Goal: Task Accomplishment & Management: Use online tool/utility

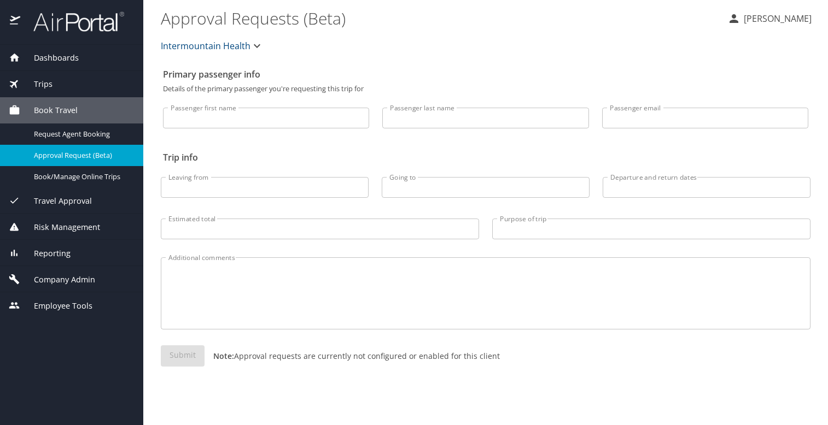
click at [52, 252] on span "Reporting" at bounding box center [45, 254] width 50 height 12
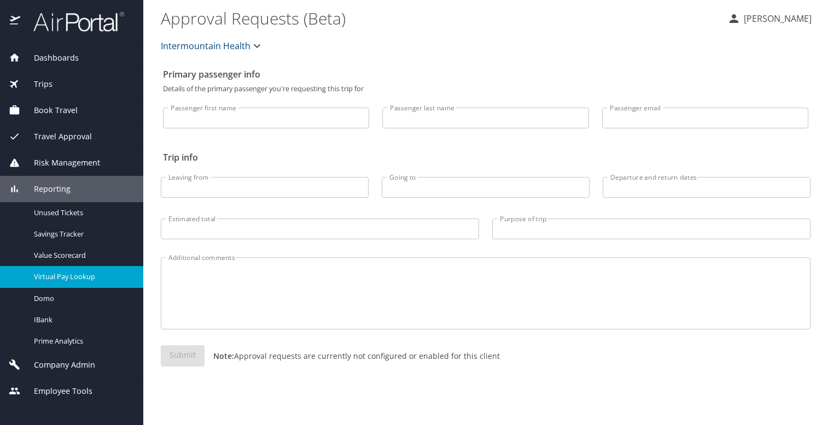
click at [48, 277] on span "Virtual Pay Lookup" at bounding box center [82, 277] width 96 height 10
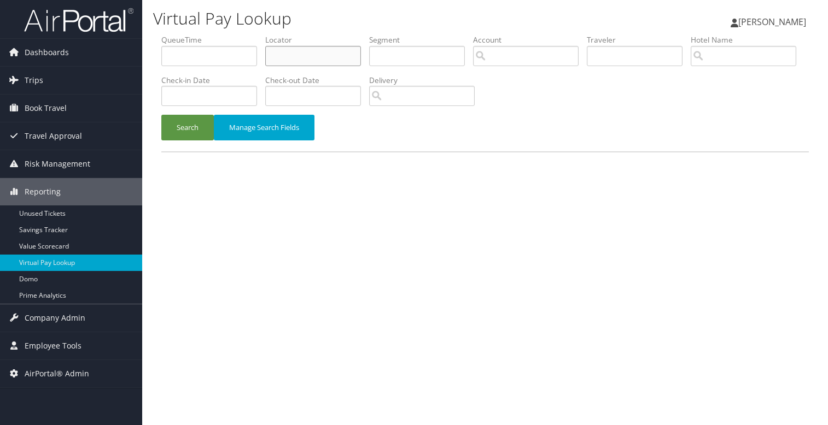
click at [278, 61] on input "text" at bounding box center [313, 56] width 96 height 20
type input "QXGYDC"
click at [180, 128] on button "Search" at bounding box center [187, 128] width 52 height 26
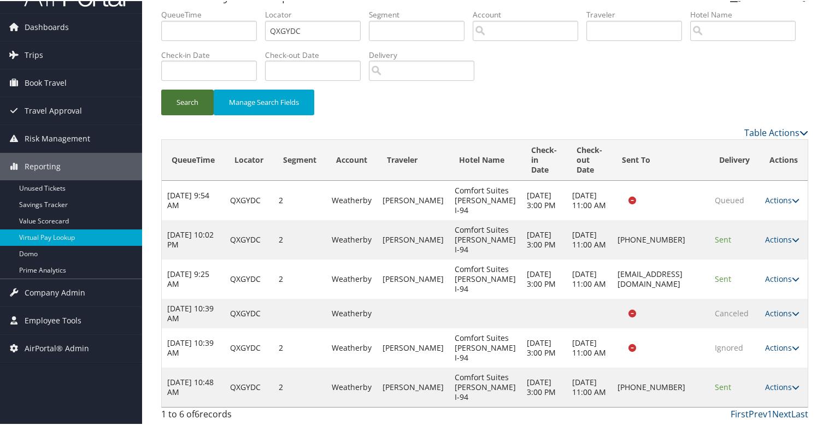
scroll to position [75, 0]
click at [792, 383] on icon at bounding box center [796, 387] width 8 height 8
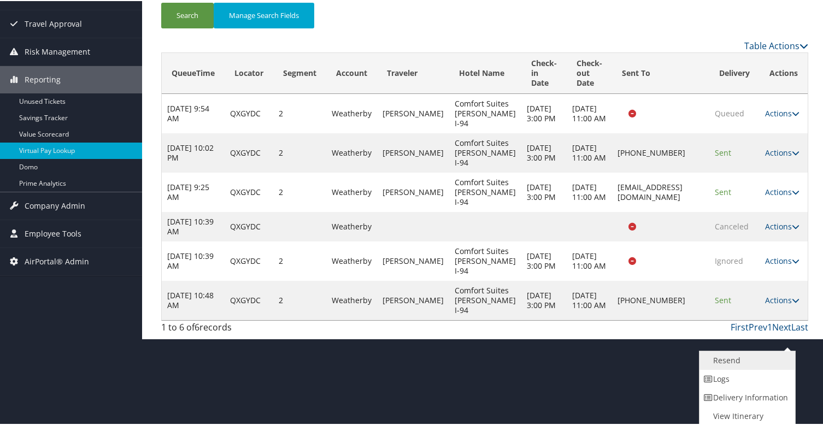
click at [733, 357] on link "Resend" at bounding box center [746, 359] width 93 height 19
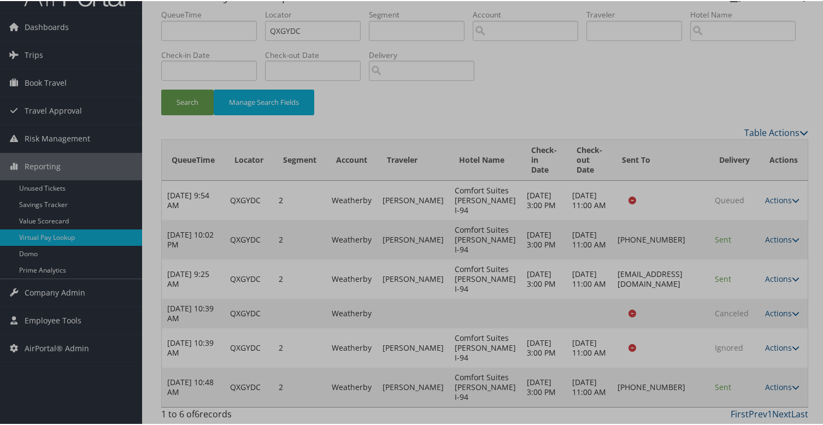
scroll to position [75, 0]
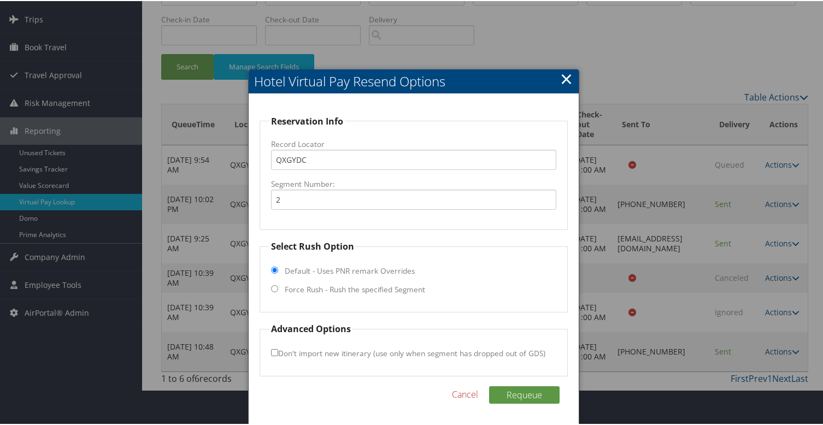
click at [275, 284] on input "Force Rush - Rush the specified Segment" at bounding box center [274, 287] width 7 height 7
radio input "true"
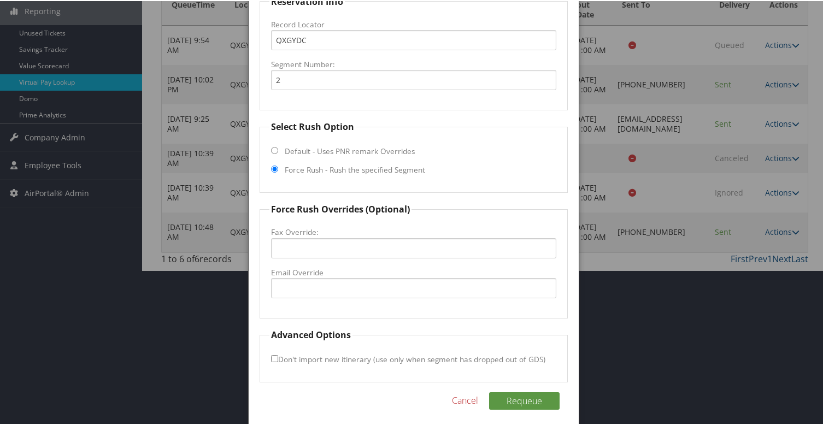
scroll to position [187, 0]
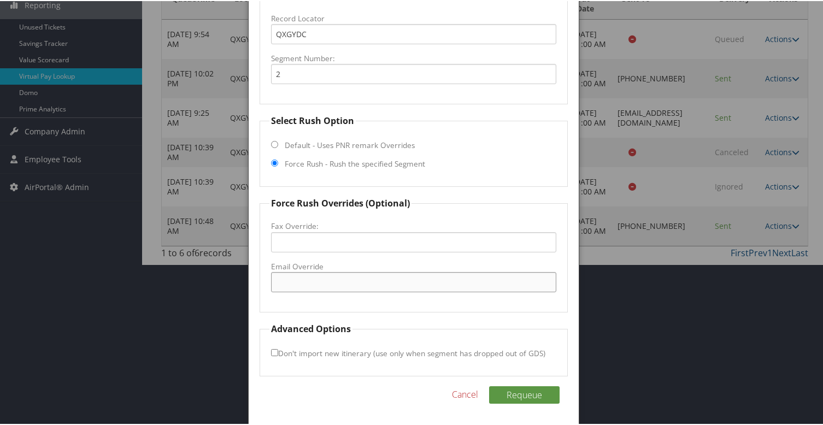
click at [294, 286] on input "Email Override" at bounding box center [413, 281] width 285 height 20
click at [455, 391] on link "Cancel" at bounding box center [465, 393] width 26 height 13
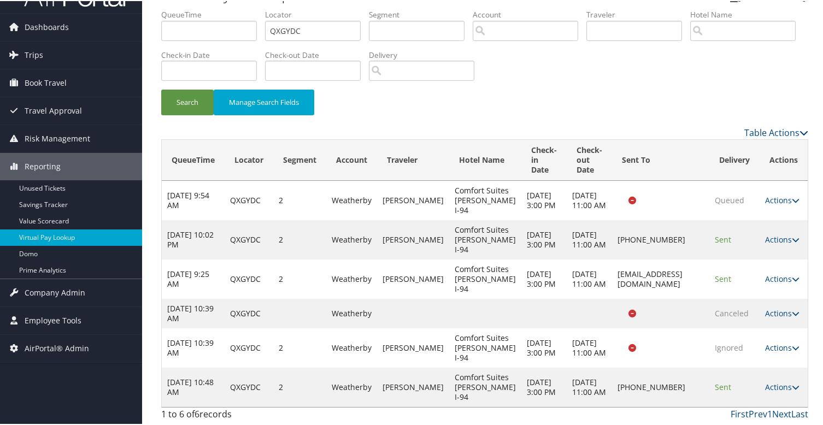
scroll to position [75, 0]
click at [794, 383] on icon at bounding box center [796, 387] width 8 height 8
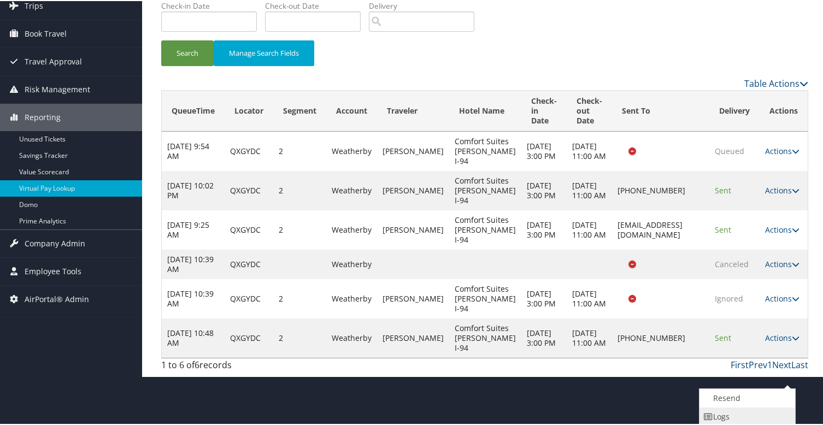
scroll to position [113, 0]
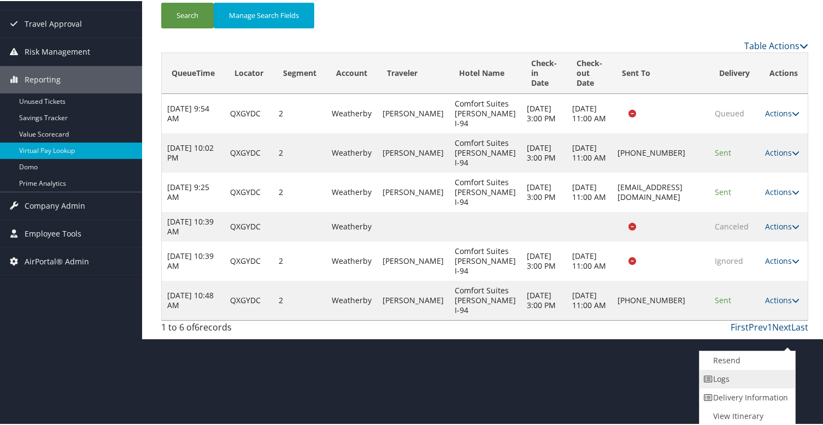
click at [724, 380] on link "Logs" at bounding box center [746, 378] width 93 height 19
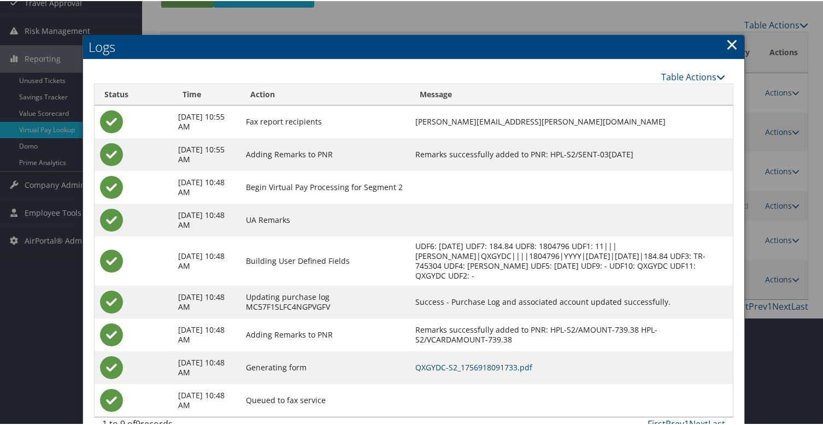
scroll to position [155, 0]
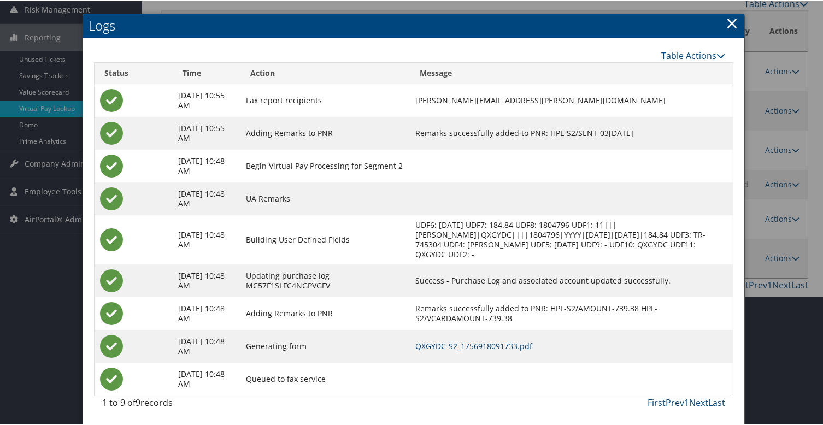
click at [511, 346] on link "QXGYDC-S2_1756918091733.pdf" at bounding box center [473, 345] width 117 height 10
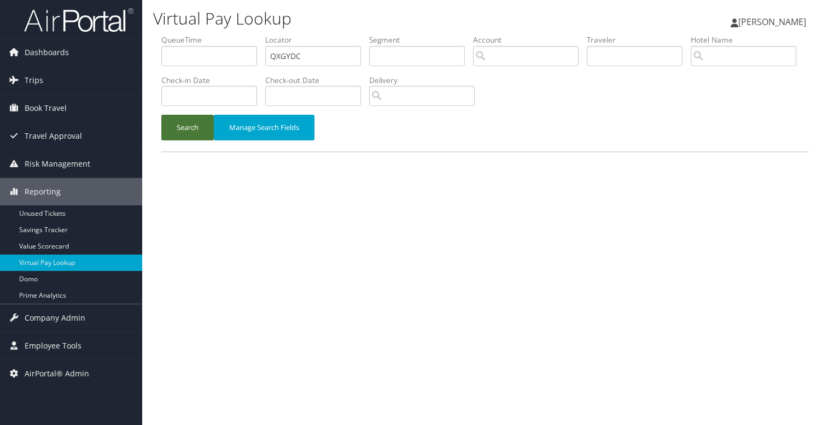
click at [182, 131] on button "Search" at bounding box center [187, 128] width 52 height 26
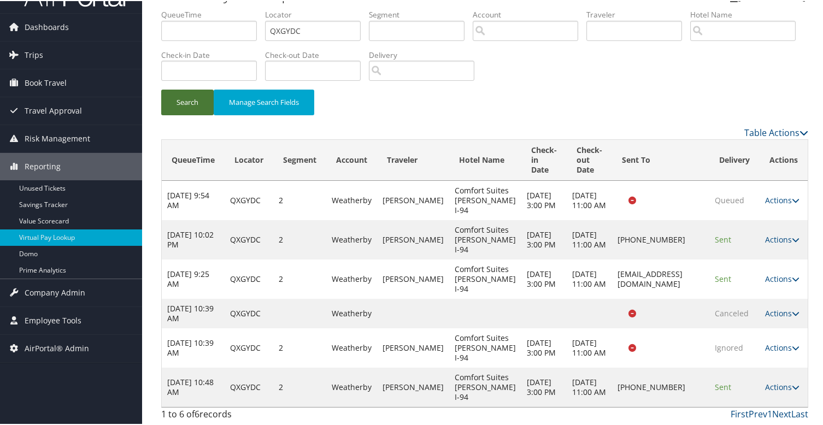
scroll to position [75, 0]
click at [788, 381] on link "Actions" at bounding box center [782, 386] width 34 height 10
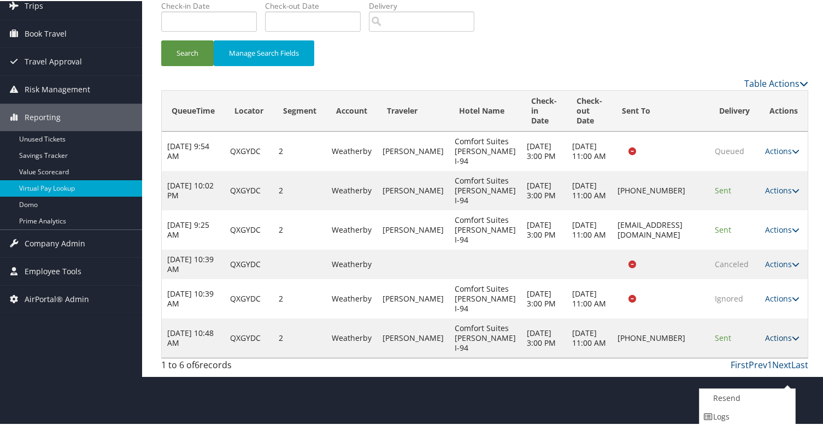
scroll to position [113, 0]
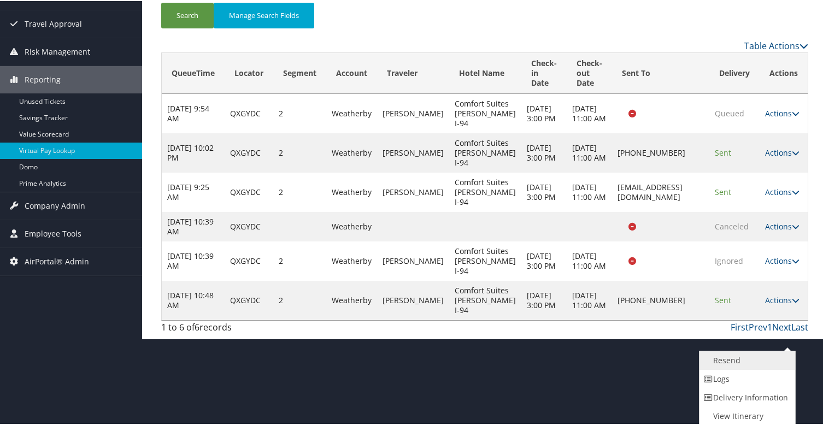
click at [729, 356] on link "Resend" at bounding box center [746, 359] width 93 height 19
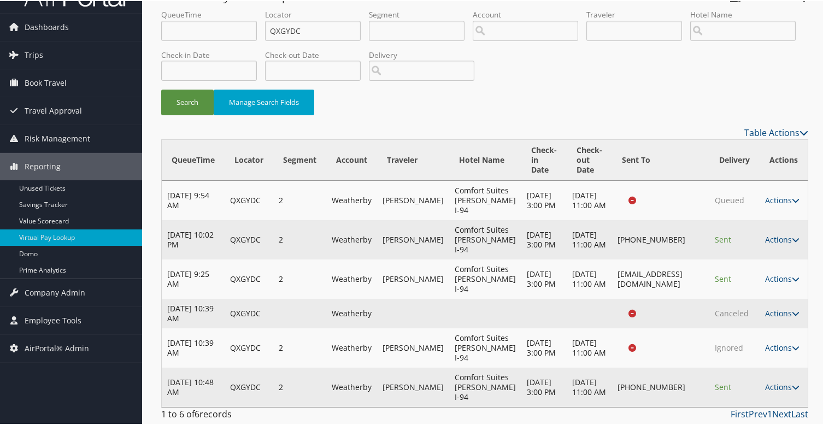
scroll to position [75, 0]
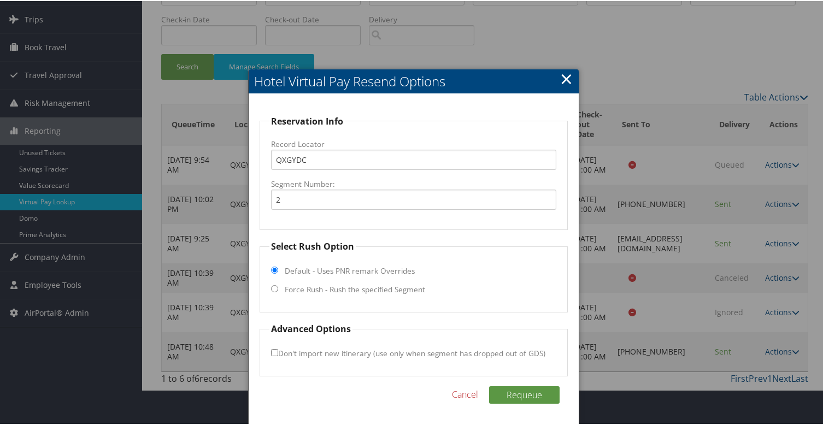
click at [277, 284] on input "Force Rush - Rush the specified Segment" at bounding box center [274, 287] width 7 height 7
radio input "true"
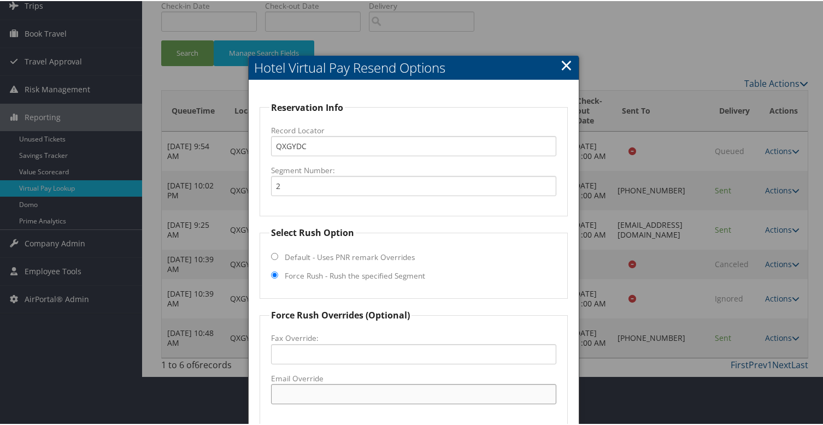
click at [301, 390] on input "Email Override" at bounding box center [413, 393] width 285 height 20
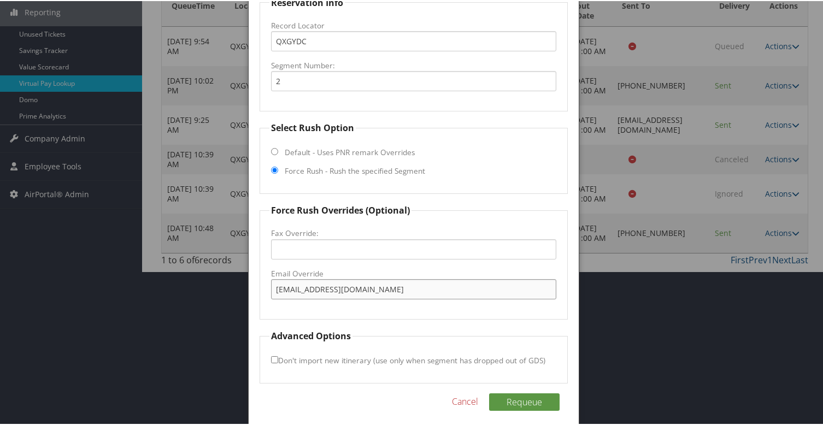
scroll to position [187, 0]
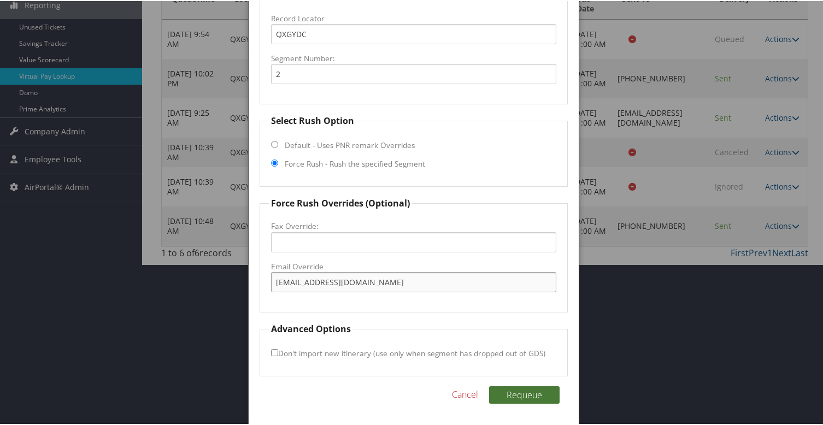
type input "hudsonwicomfortsuites@gmail.com"
click at [518, 389] on button "Requeue" at bounding box center [524, 393] width 71 height 17
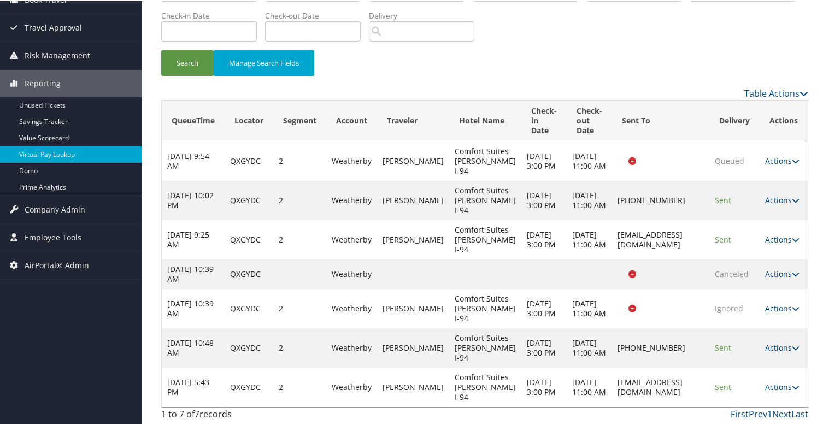
scroll to position [114, 0]
click at [182, 53] on button "Search" at bounding box center [187, 62] width 52 height 26
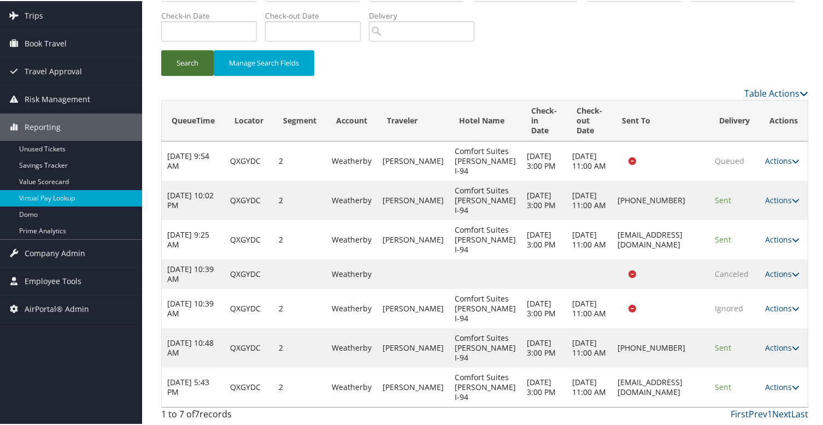
scroll to position [125, 0]
click at [192, 49] on button "Search" at bounding box center [187, 62] width 52 height 26
click at [790, 375] on td "Actions Resend Logs View Itinerary" at bounding box center [784, 386] width 48 height 39
click at [792, 384] on icon at bounding box center [796, 387] width 8 height 8
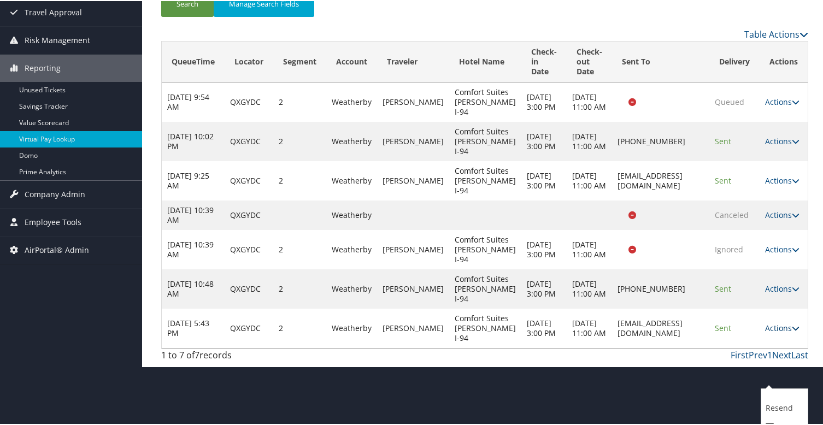
scroll to position [163, 0]
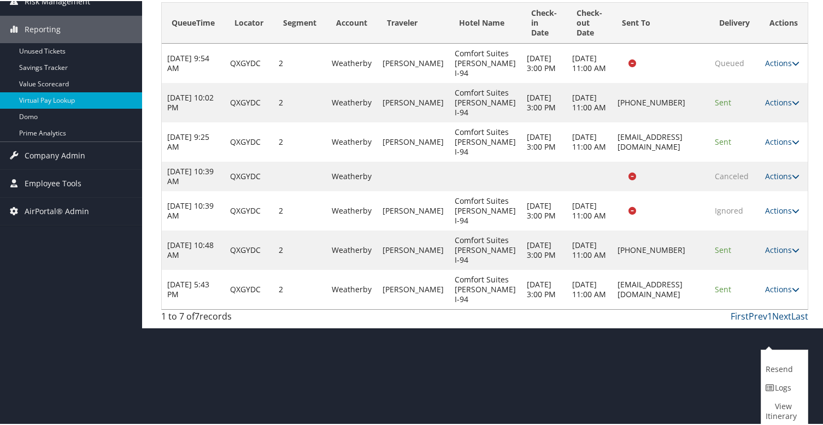
click at [389, 262] on html "Menu Dashboards ► AirPortal 360™ (Manager) AirPortal 360™ (Agent) My Travel Das…" at bounding box center [414, 49] width 828 height 425
click at [607, 262] on html "Menu Dashboards ► AirPortal 360™ (Manager) AirPortal 360™ (Agent) My Travel Das…" at bounding box center [414, 49] width 828 height 425
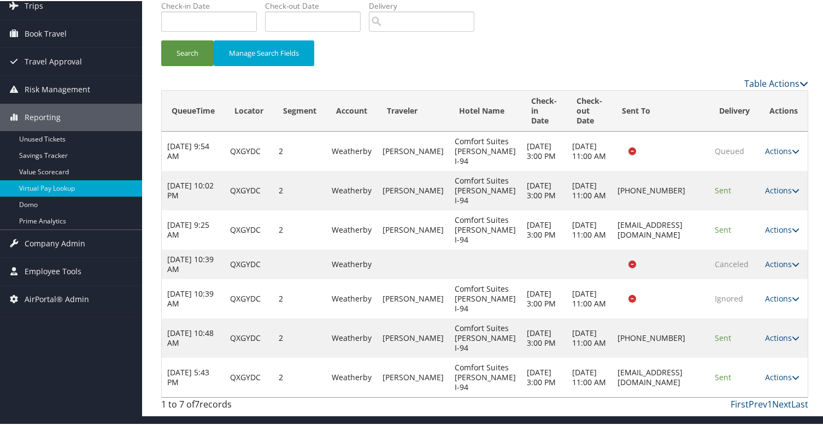
scroll to position [0, 0]
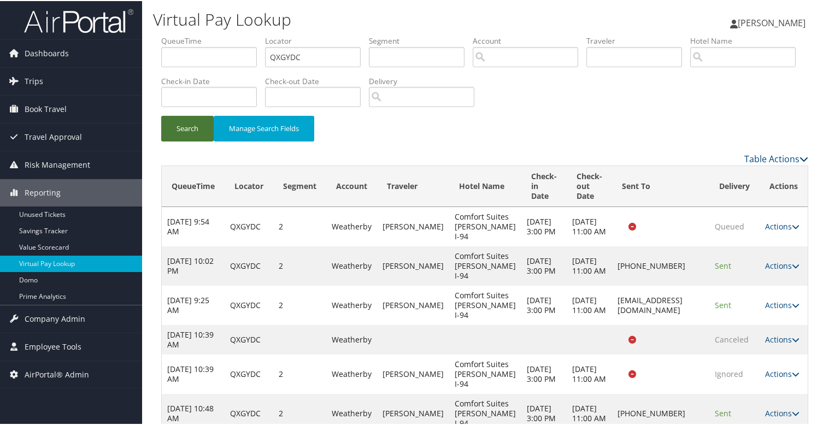
click at [193, 121] on button "Search" at bounding box center [187, 128] width 52 height 26
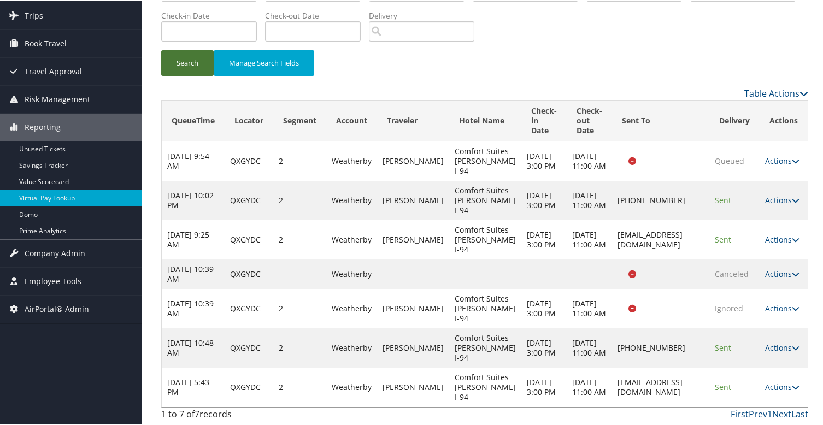
scroll to position [125, 0]
click at [91, 303] on div "Dashboards AirPortal 360™ (Manager) AirPortal 360™ (Agent) My Travel Dashboard …" at bounding box center [414, 179] width 828 height 491
click at [787, 382] on link "Actions" at bounding box center [782, 386] width 34 height 10
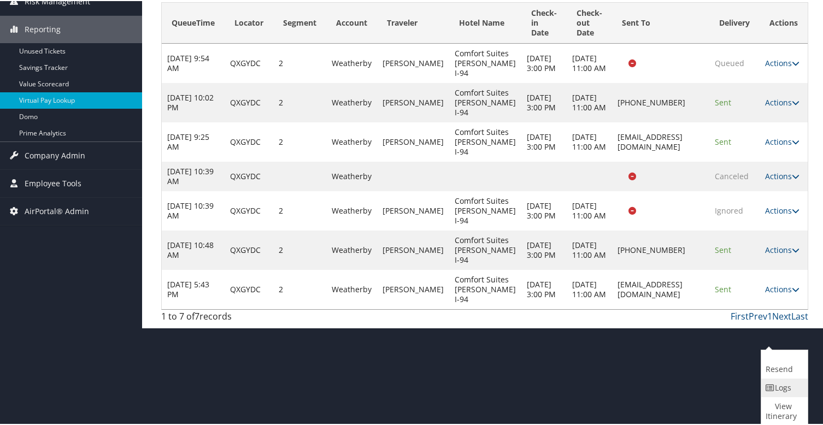
click at [785, 383] on link "Logs" at bounding box center [783, 387] width 44 height 19
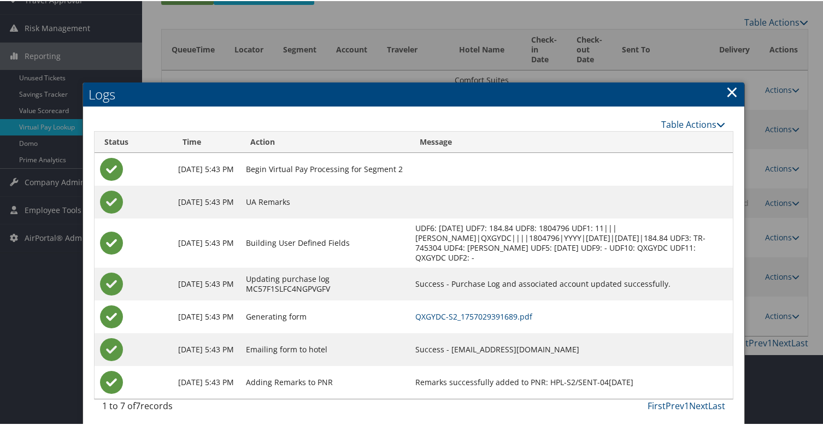
scroll to position [140, 0]
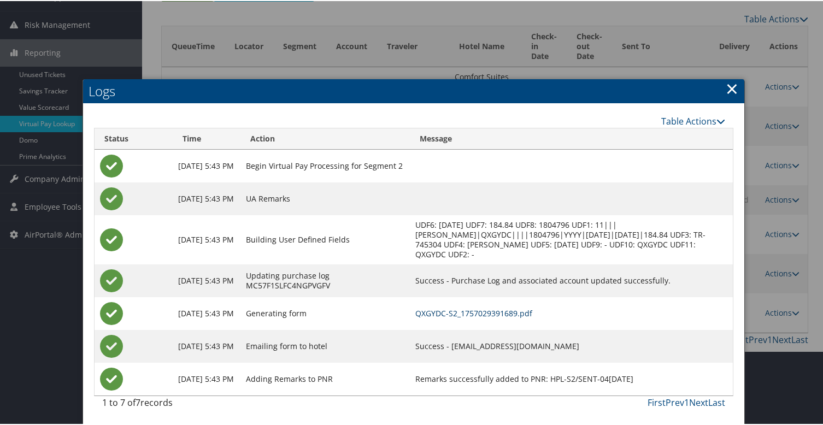
click at [511, 314] on link "QXGYDC-S2_1757029391689.pdf" at bounding box center [473, 312] width 117 height 10
